Goal: Find specific page/section: Find specific page/section

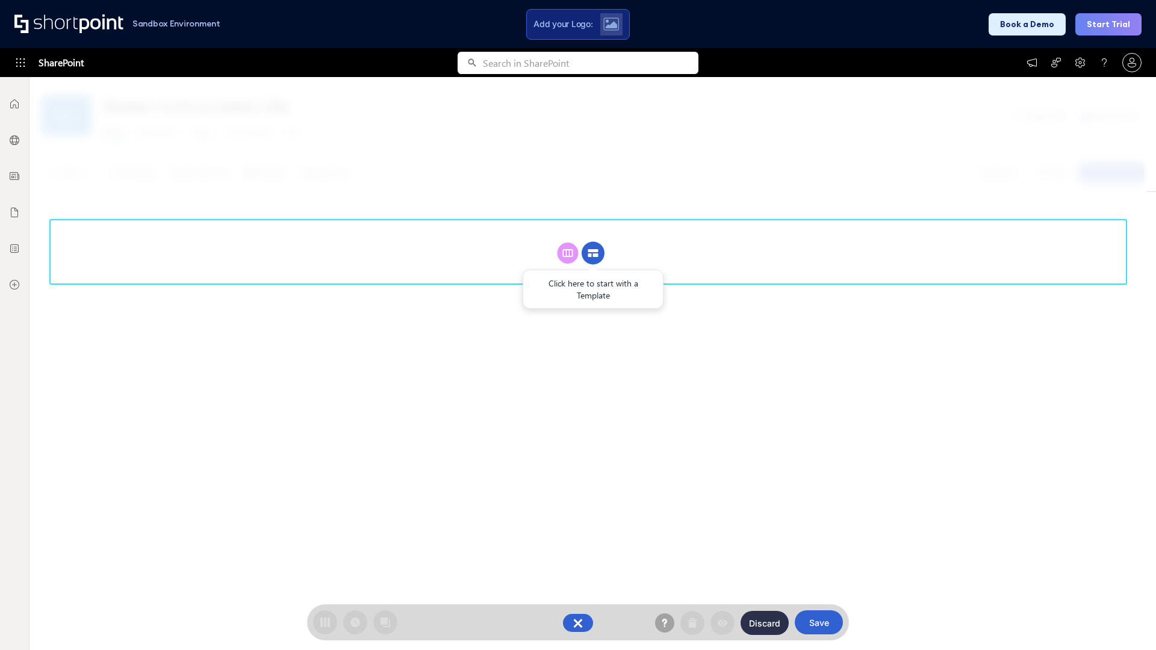
click at [593, 253] on circle at bounding box center [593, 253] width 23 height 23
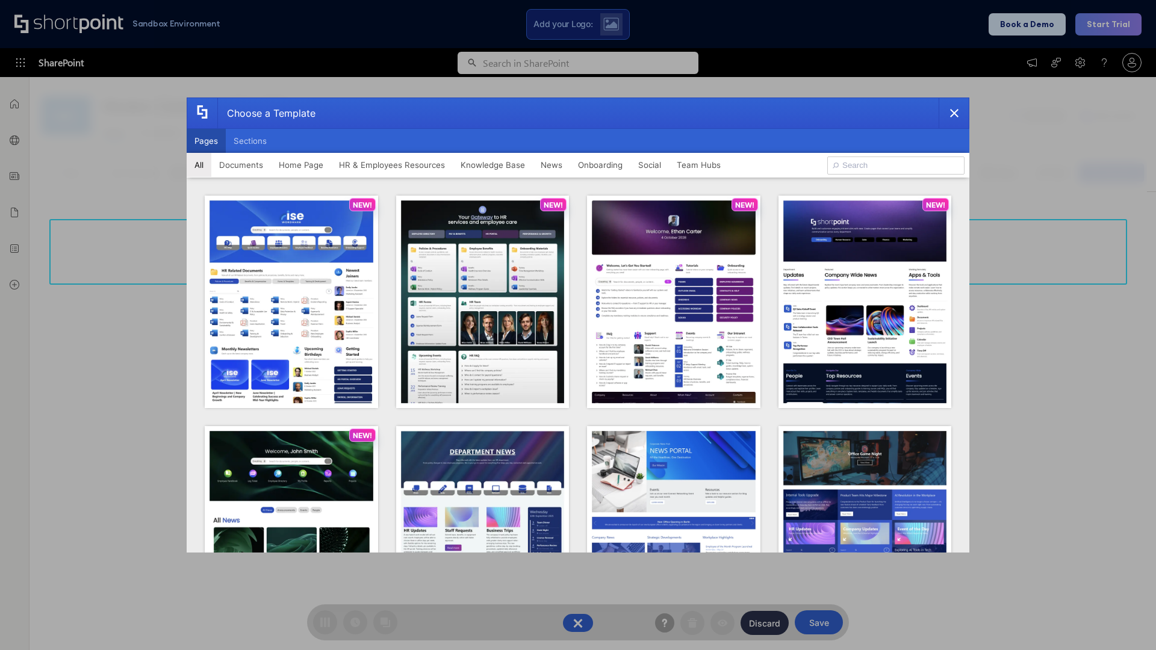
click at [206, 141] on button "Pages" at bounding box center [206, 141] width 39 height 24
type input "HR 5"
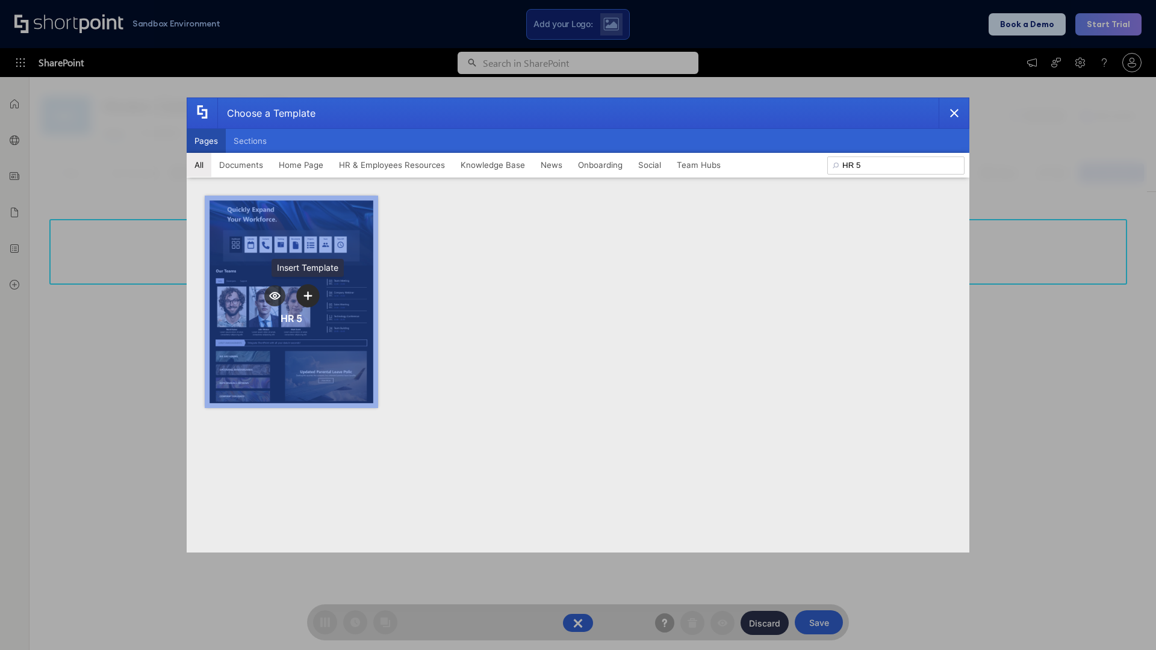
click at [308, 296] on icon "template selector" at bounding box center [307, 295] width 8 height 8
